Goal: Find specific page/section: Find specific page/section

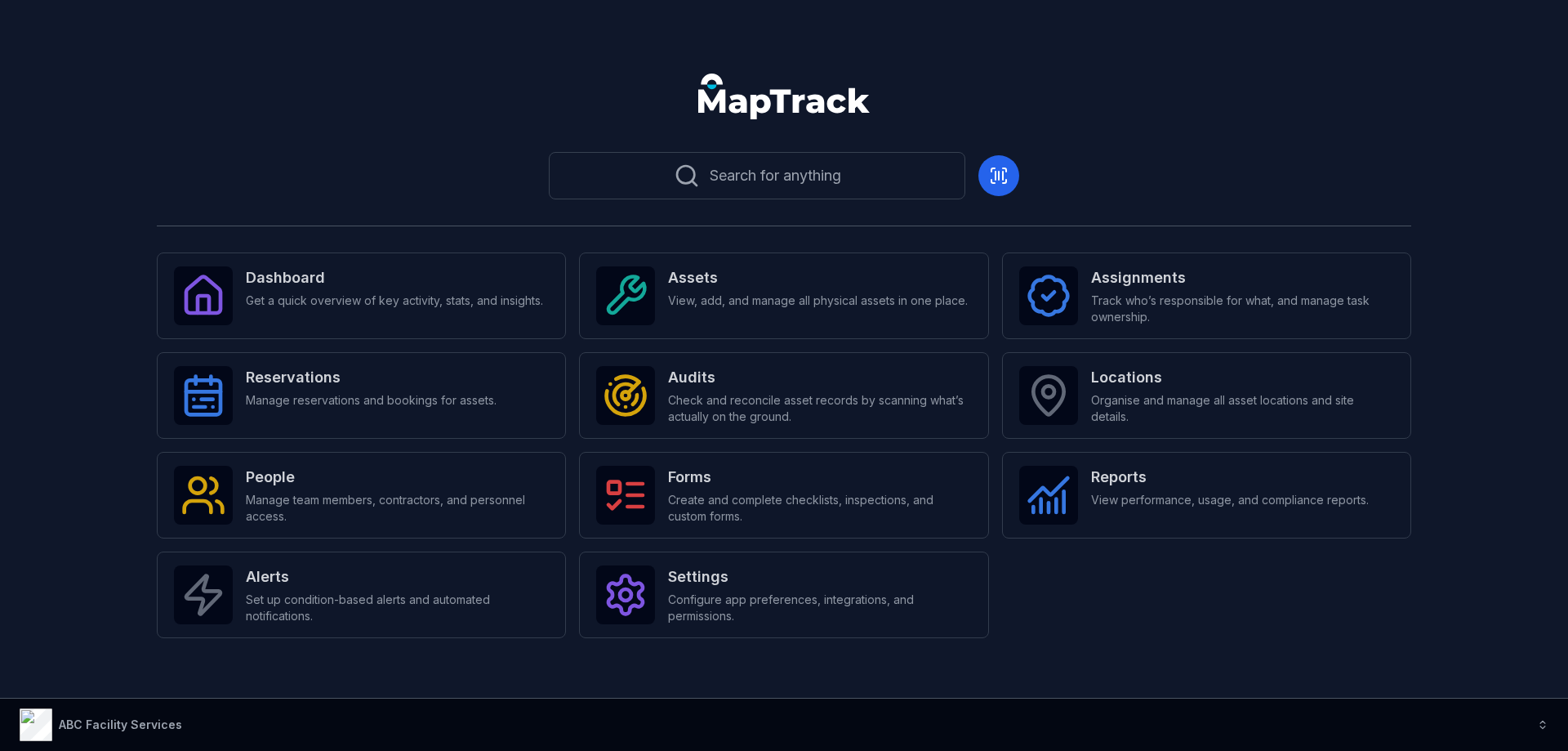
click at [87, 718] on strong "ABC Facility Services" at bounding box center [120, 724] width 124 height 14
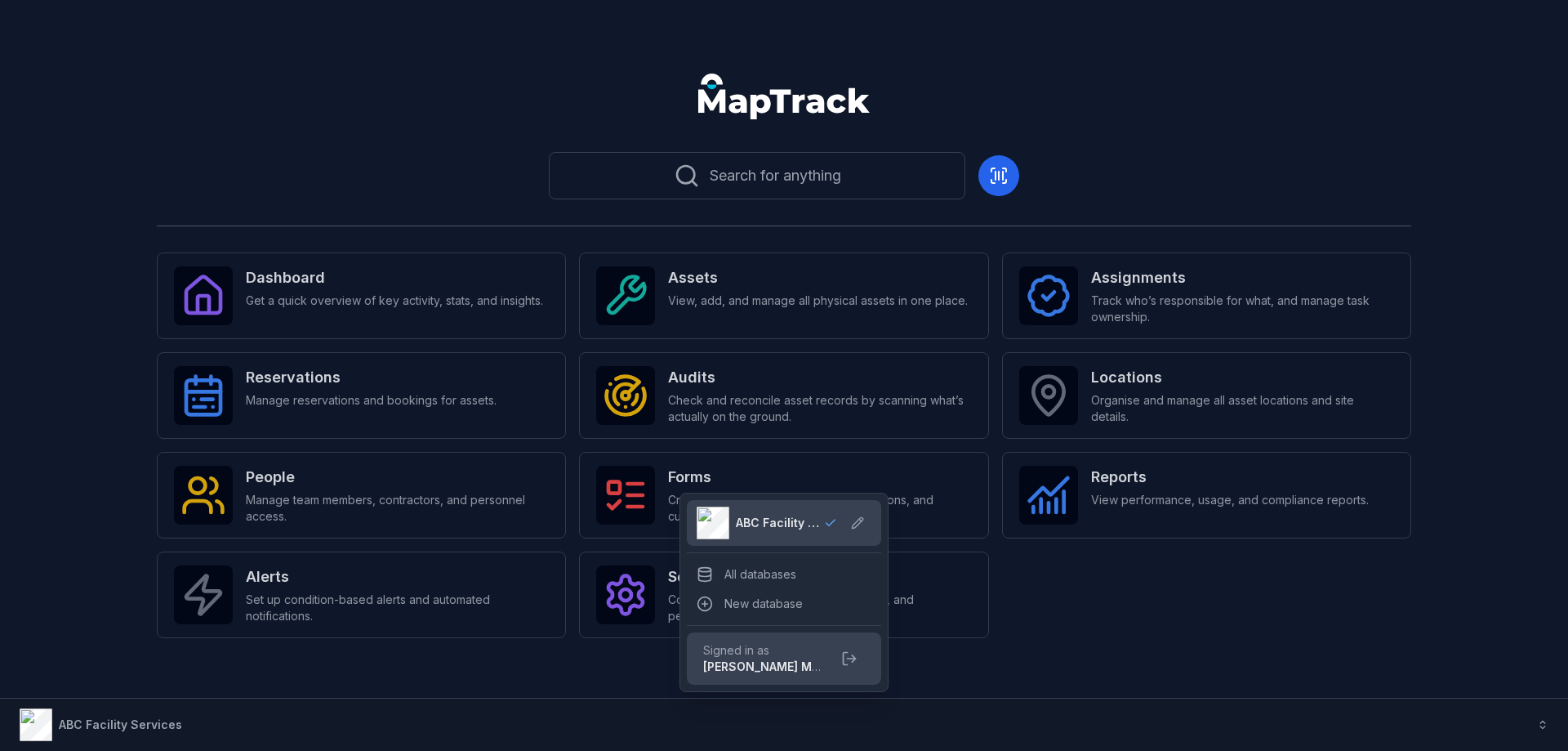
click at [825, 518] on icon at bounding box center [831, 523] width 13 height 13
